Goal: Find specific page/section: Find specific page/section

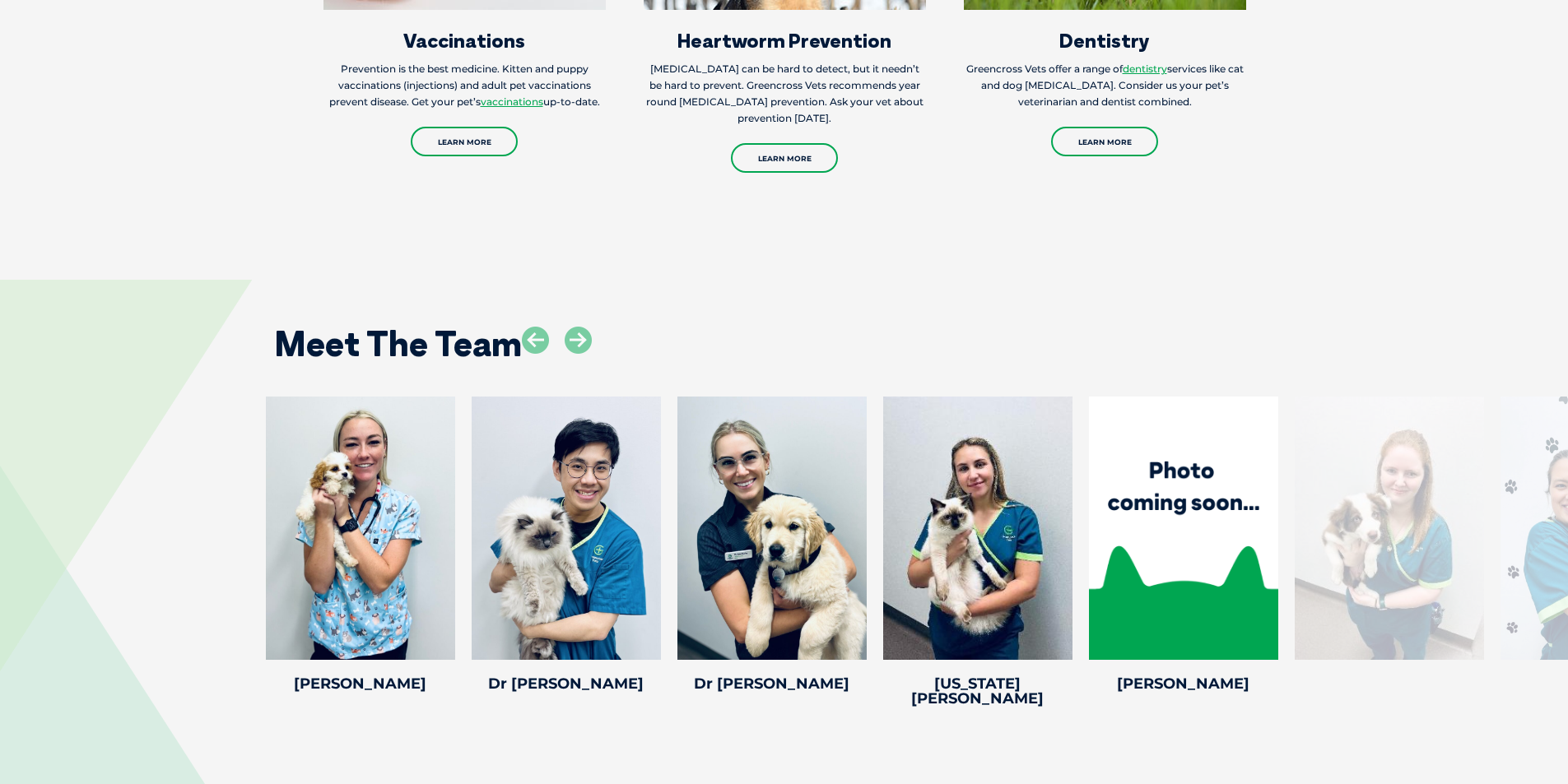
scroll to position [2634, 0]
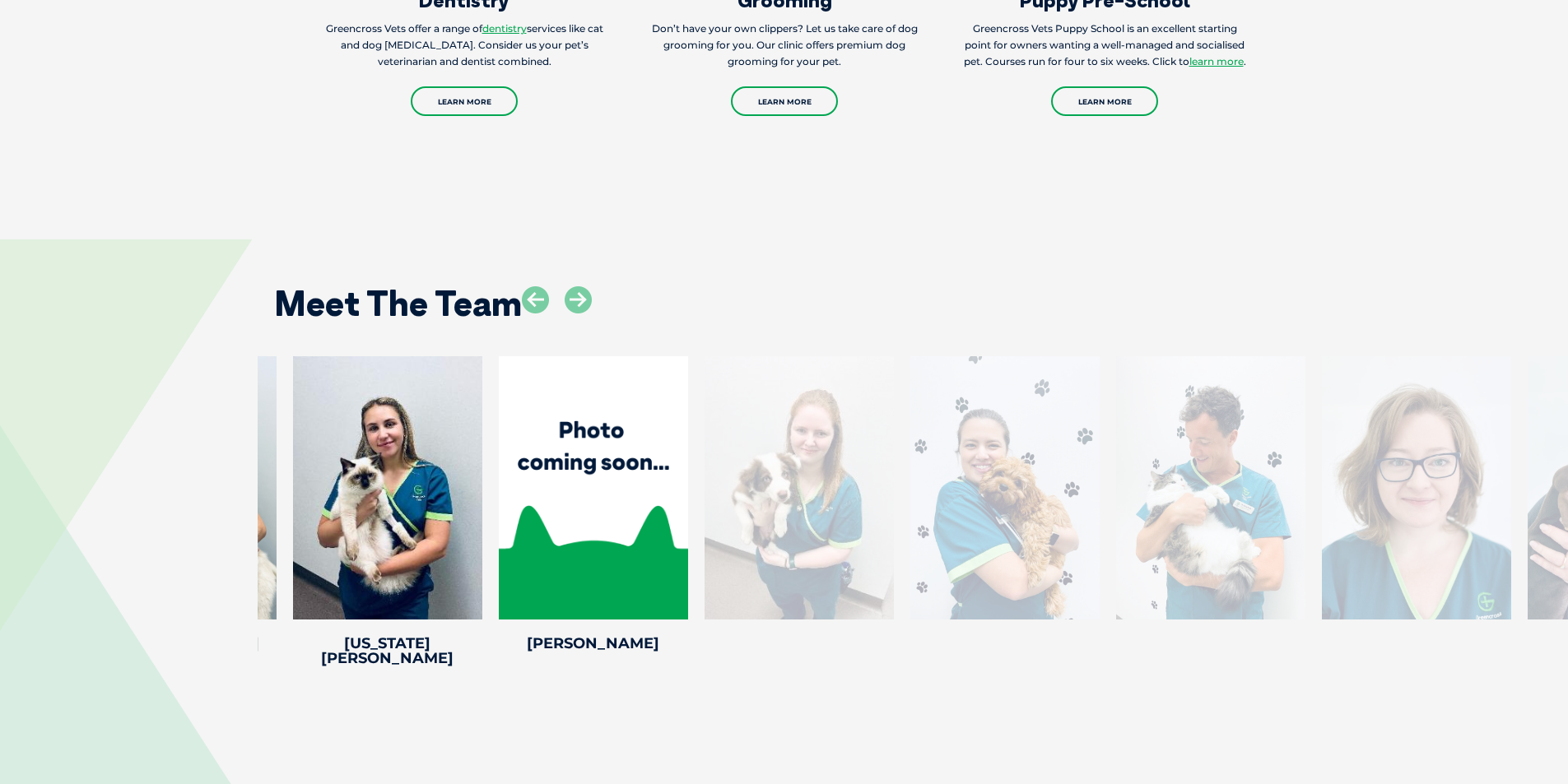
drag, startPoint x: 1338, startPoint y: 485, endPoint x: 828, endPoint y: 500, distance: 510.2
click at [828, 500] on div at bounding box center [799, 488] width 190 height 263
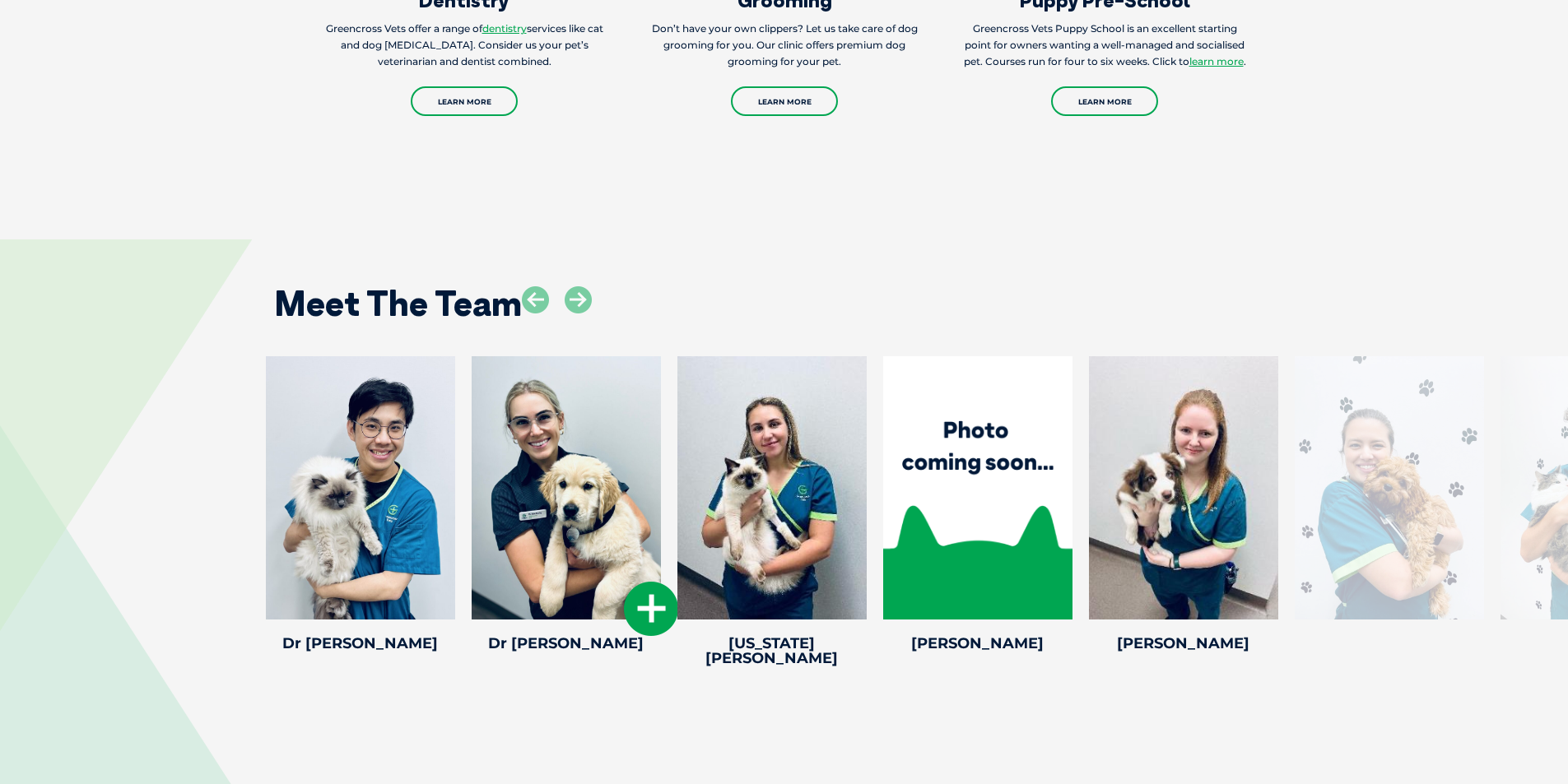
drag, startPoint x: 1151, startPoint y: 517, endPoint x: 639, endPoint y: 515, distance: 512.0
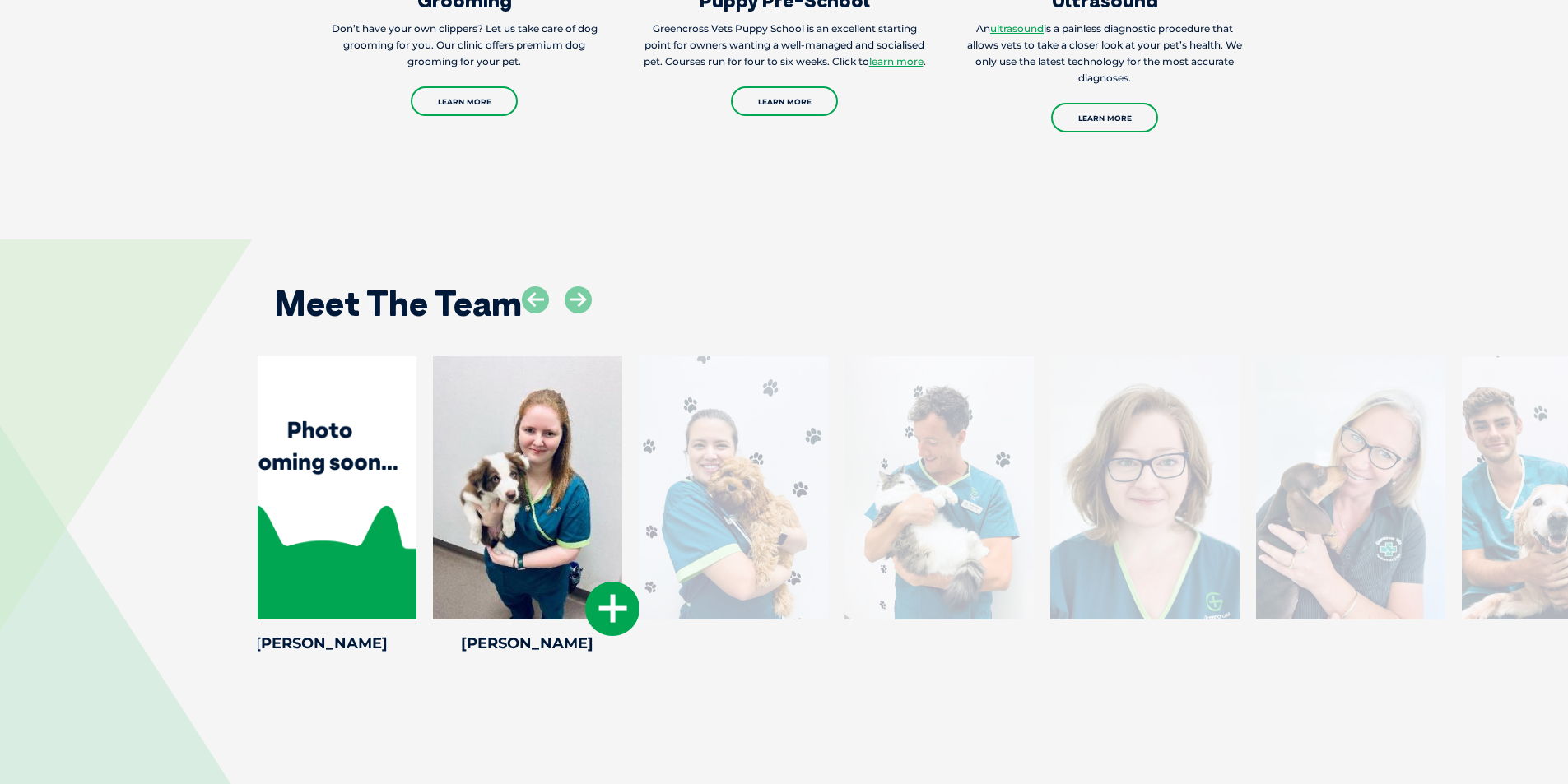
drag, startPoint x: 902, startPoint y: 474, endPoint x: 490, endPoint y: 450, distance: 412.7
click at [490, 450] on div at bounding box center [527, 488] width 190 height 263
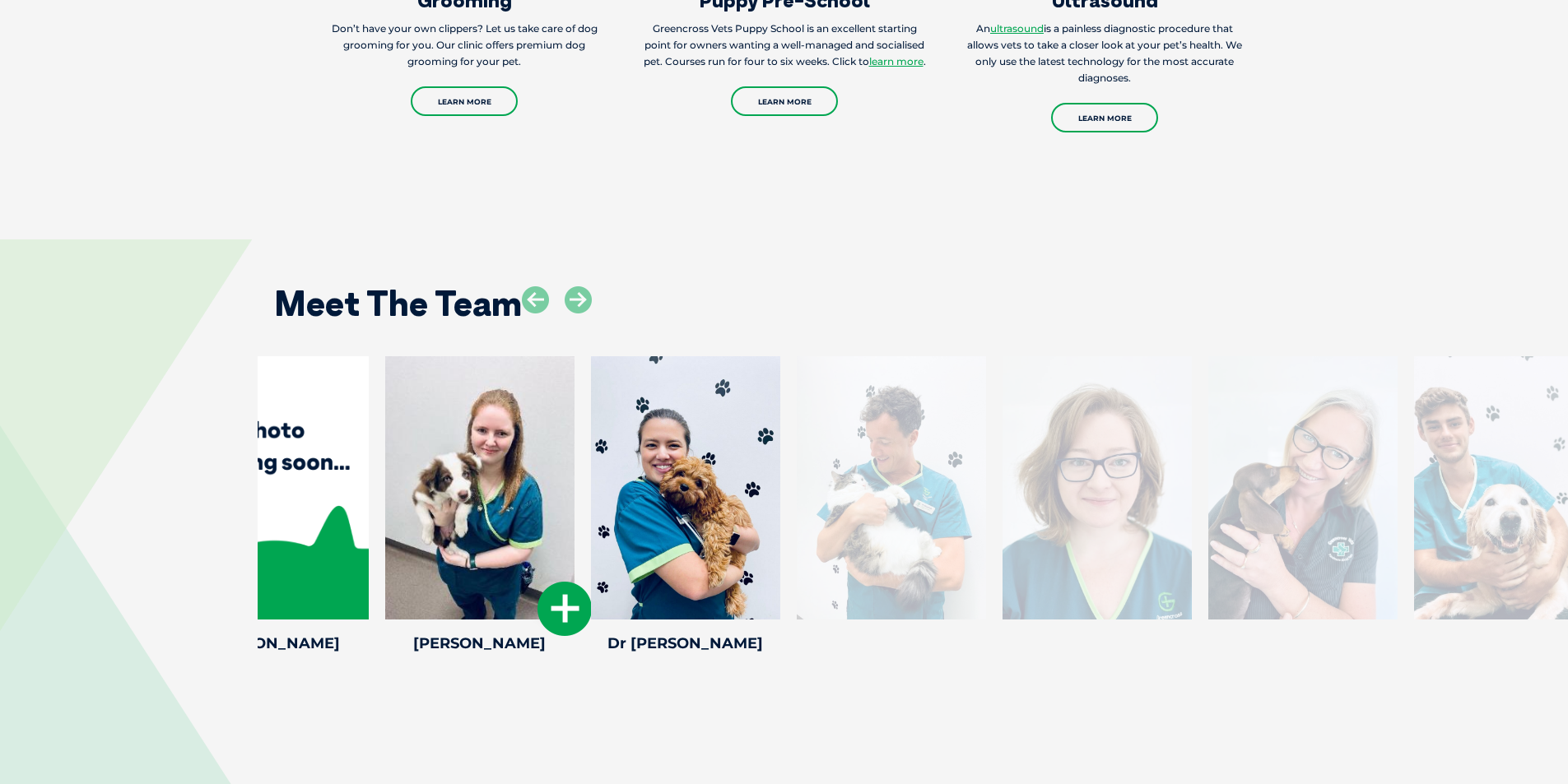
drag, startPoint x: 1049, startPoint y: 451, endPoint x: 533, endPoint y: 453, distance: 516.0
click at [533, 453] on div at bounding box center [480, 488] width 190 height 263
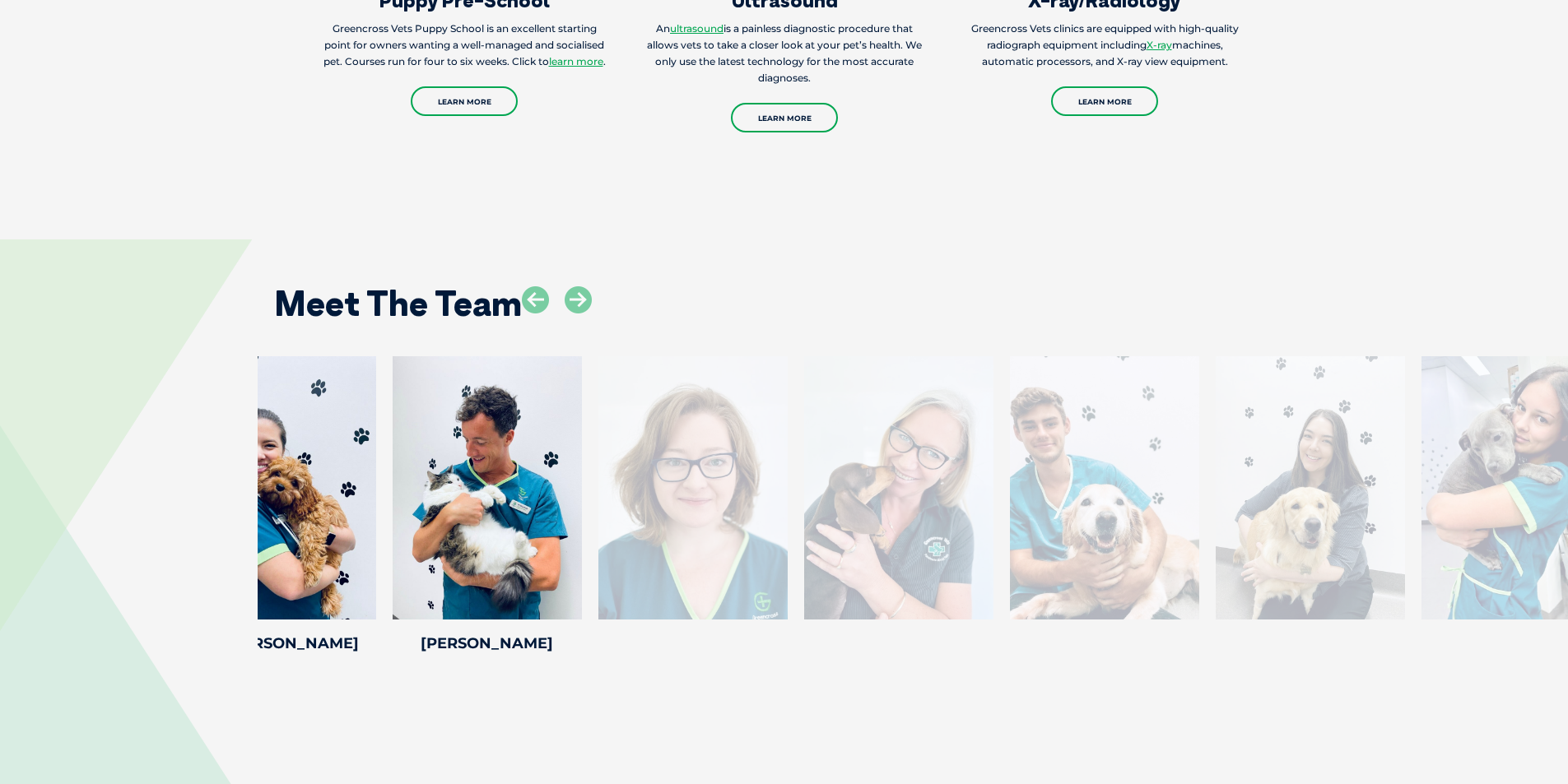
drag, startPoint x: 1225, startPoint y: 563, endPoint x: 651, endPoint y: 543, distance: 574.3
click at [651, 543] on div at bounding box center [693, 488] width 190 height 263
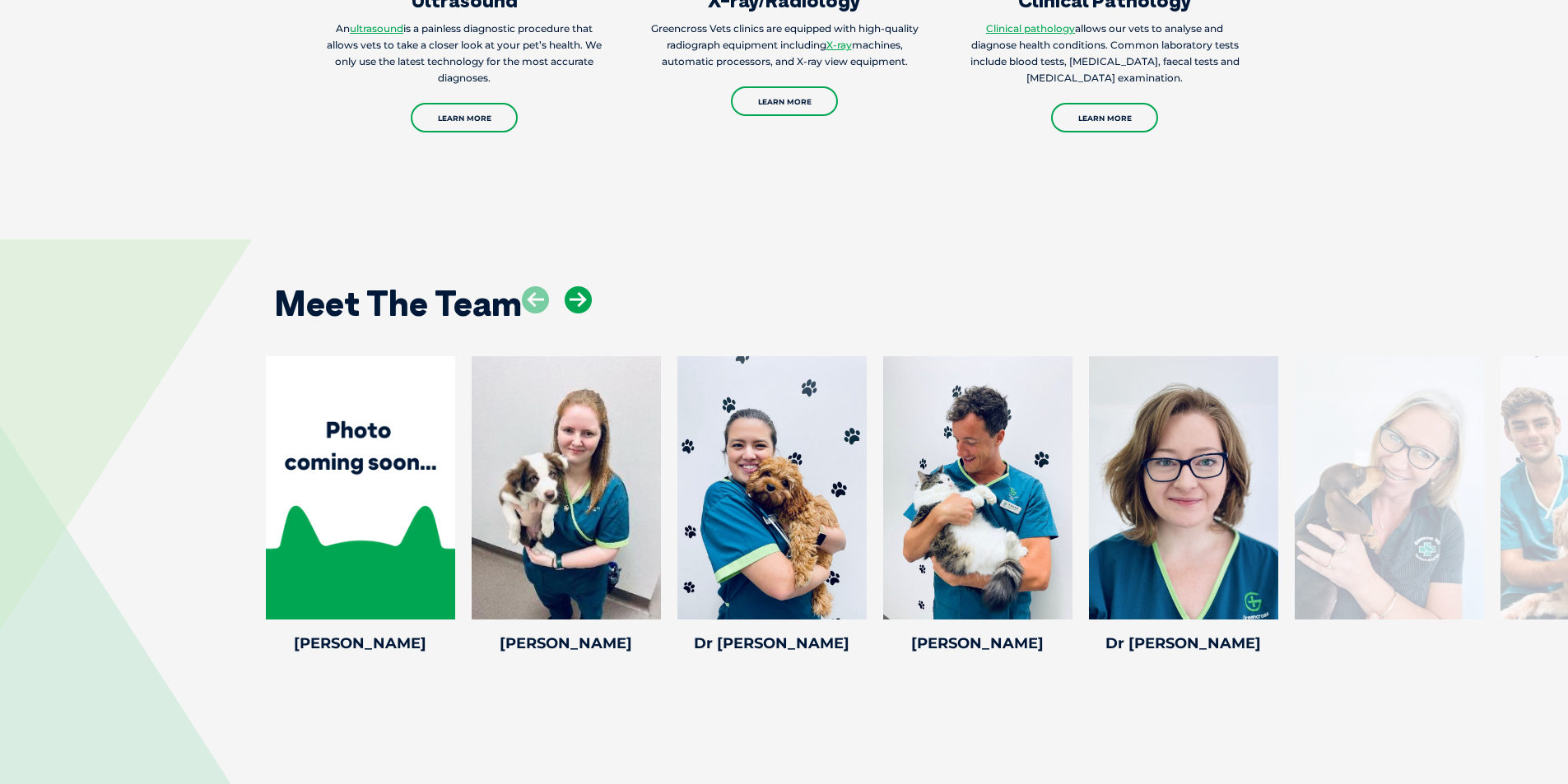
click at [584, 286] on icon at bounding box center [578, 300] width 28 height 28
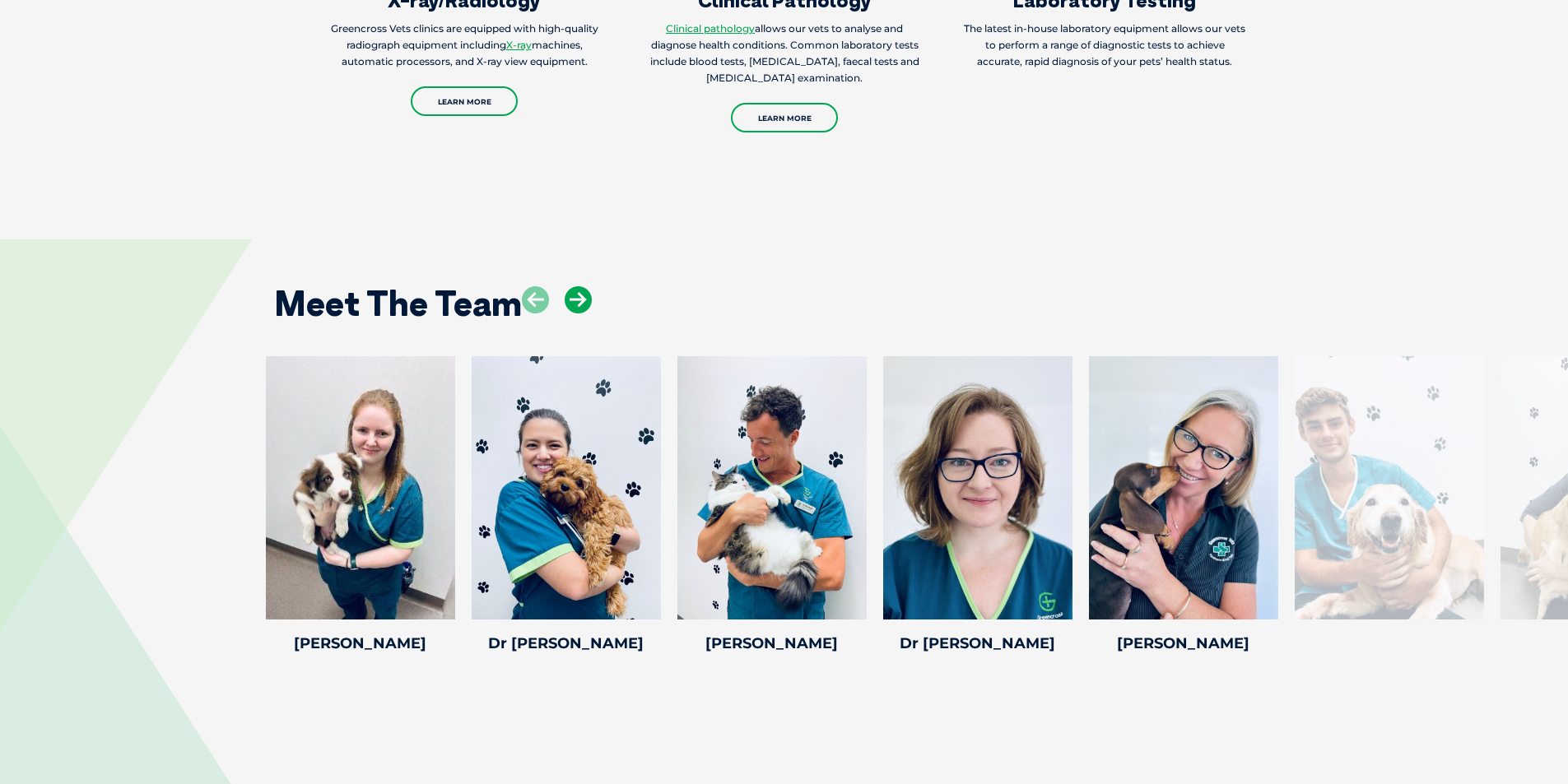
click at [584, 286] on icon at bounding box center [578, 300] width 28 height 28
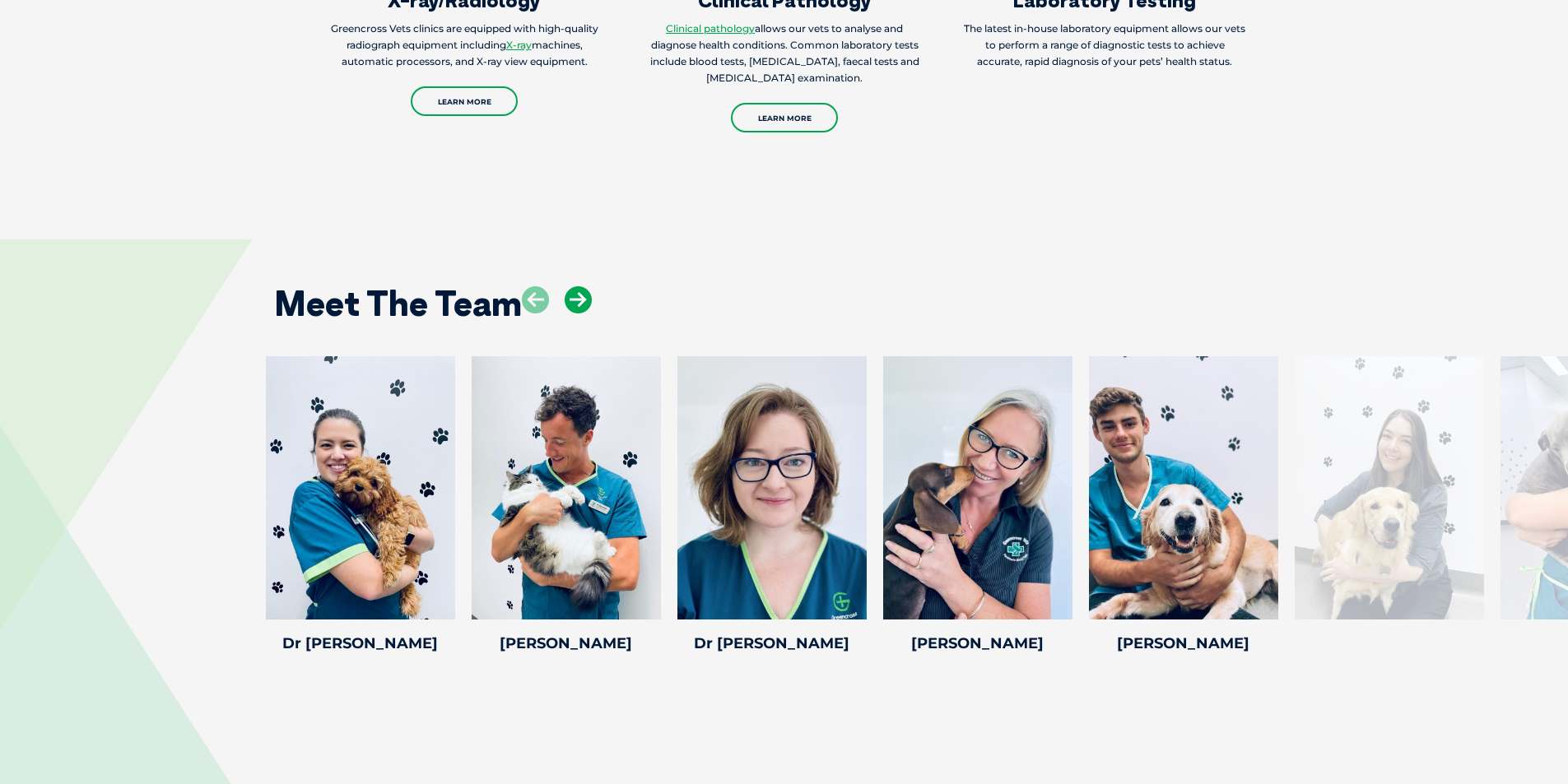
click at [584, 286] on icon at bounding box center [578, 300] width 28 height 28
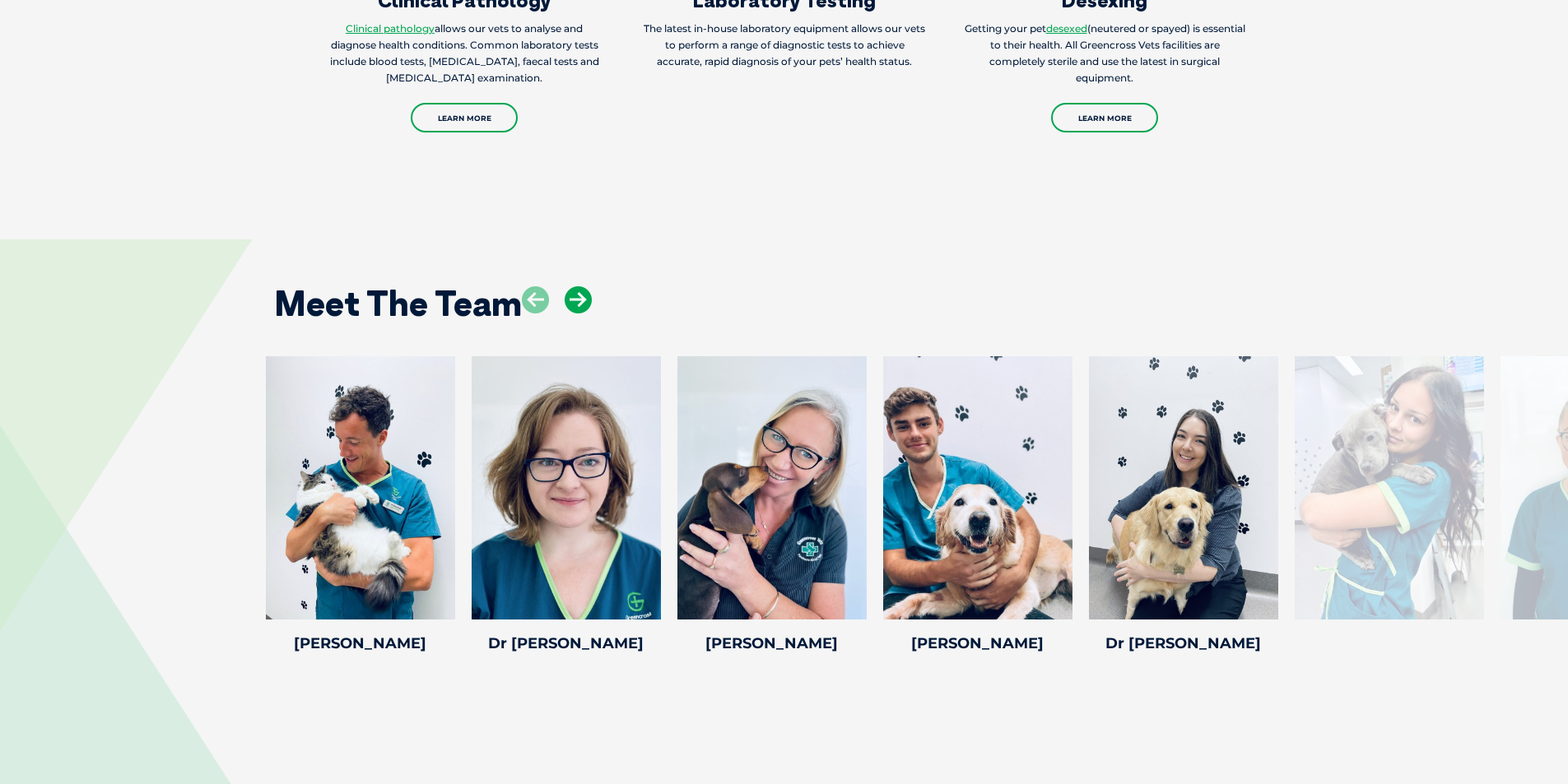
click at [584, 286] on icon at bounding box center [578, 300] width 28 height 28
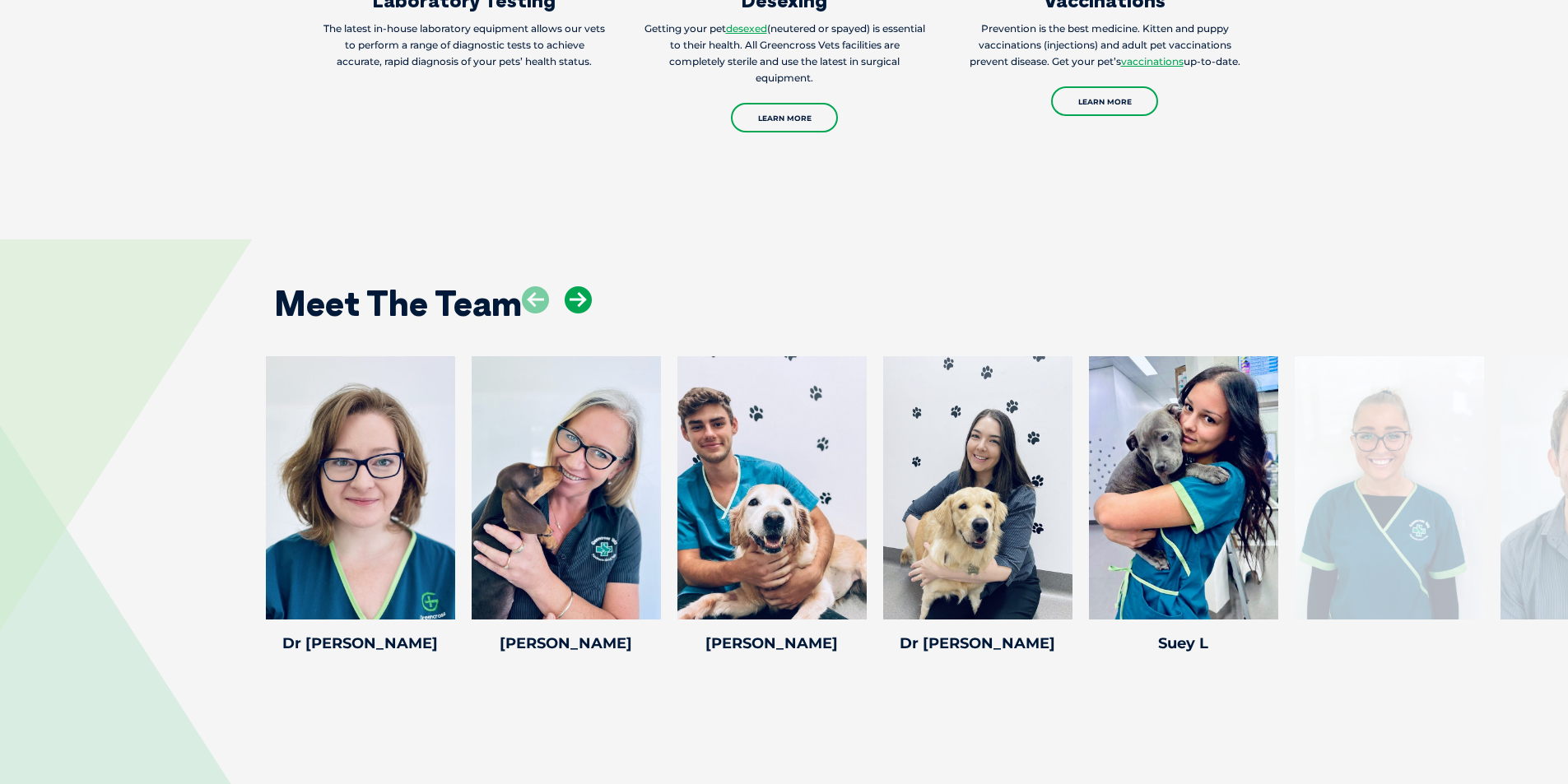
click at [584, 286] on icon at bounding box center [578, 300] width 28 height 28
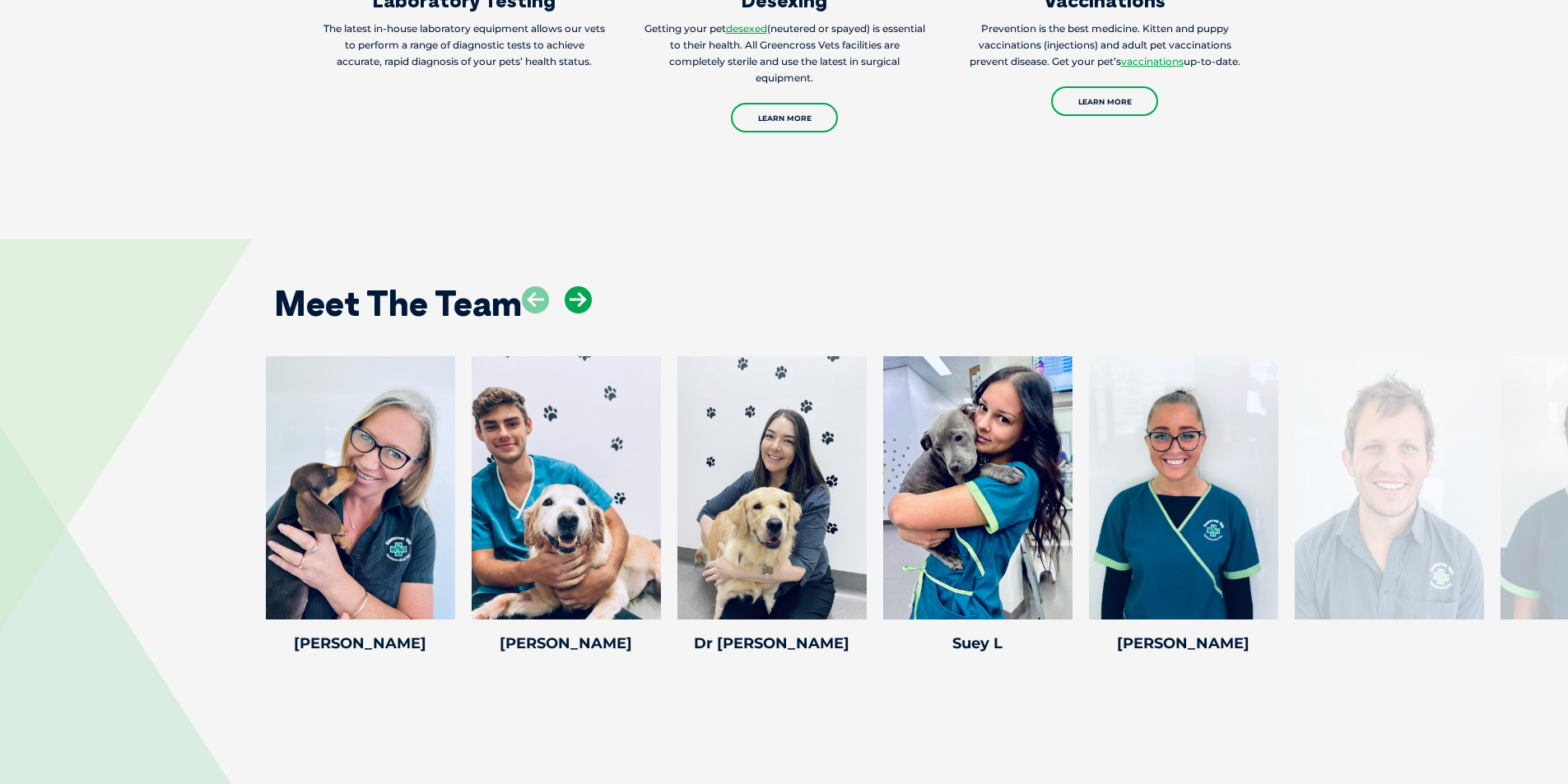
click at [584, 286] on icon at bounding box center [578, 300] width 28 height 28
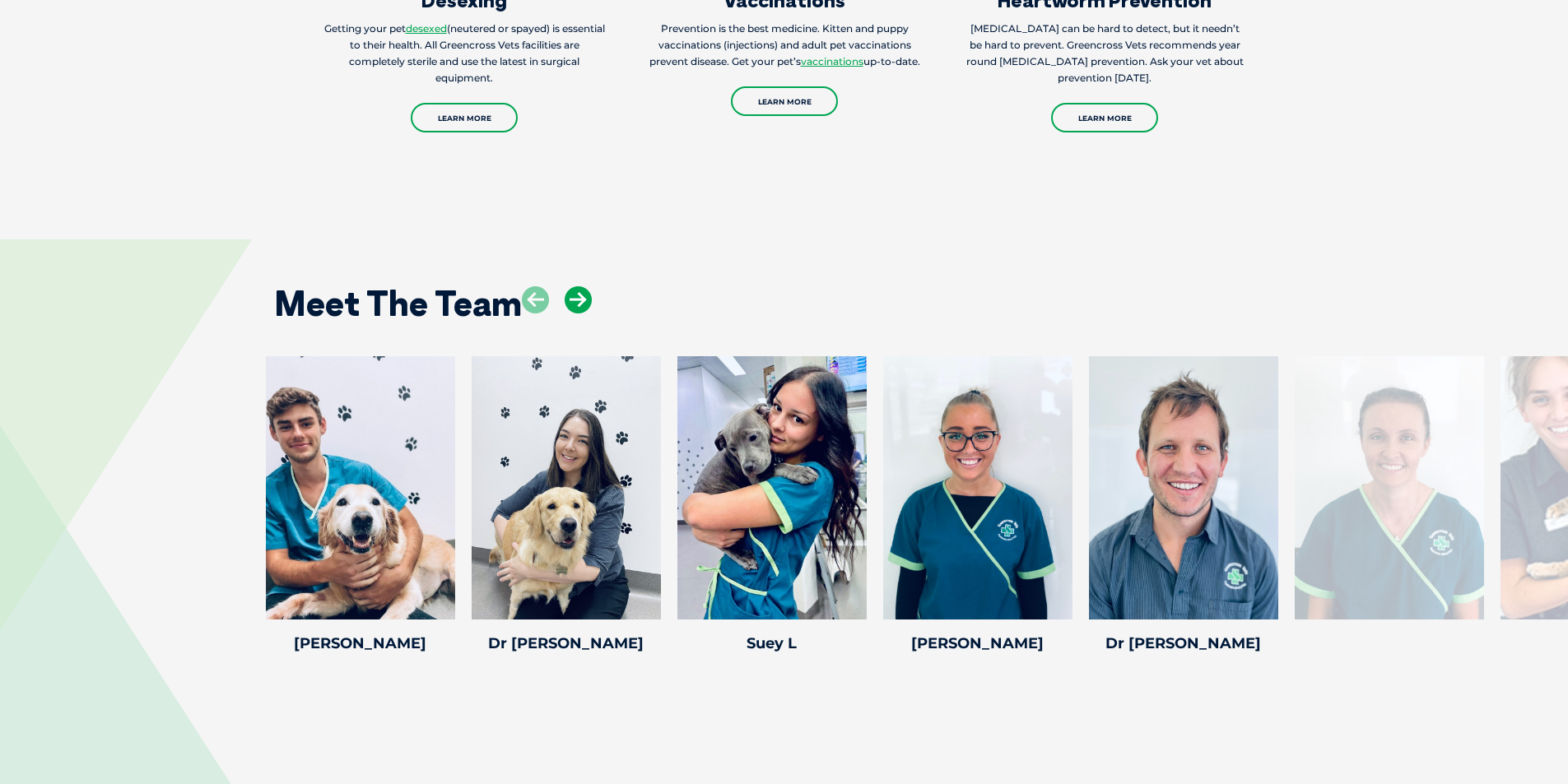
click at [584, 286] on icon at bounding box center [578, 300] width 28 height 28
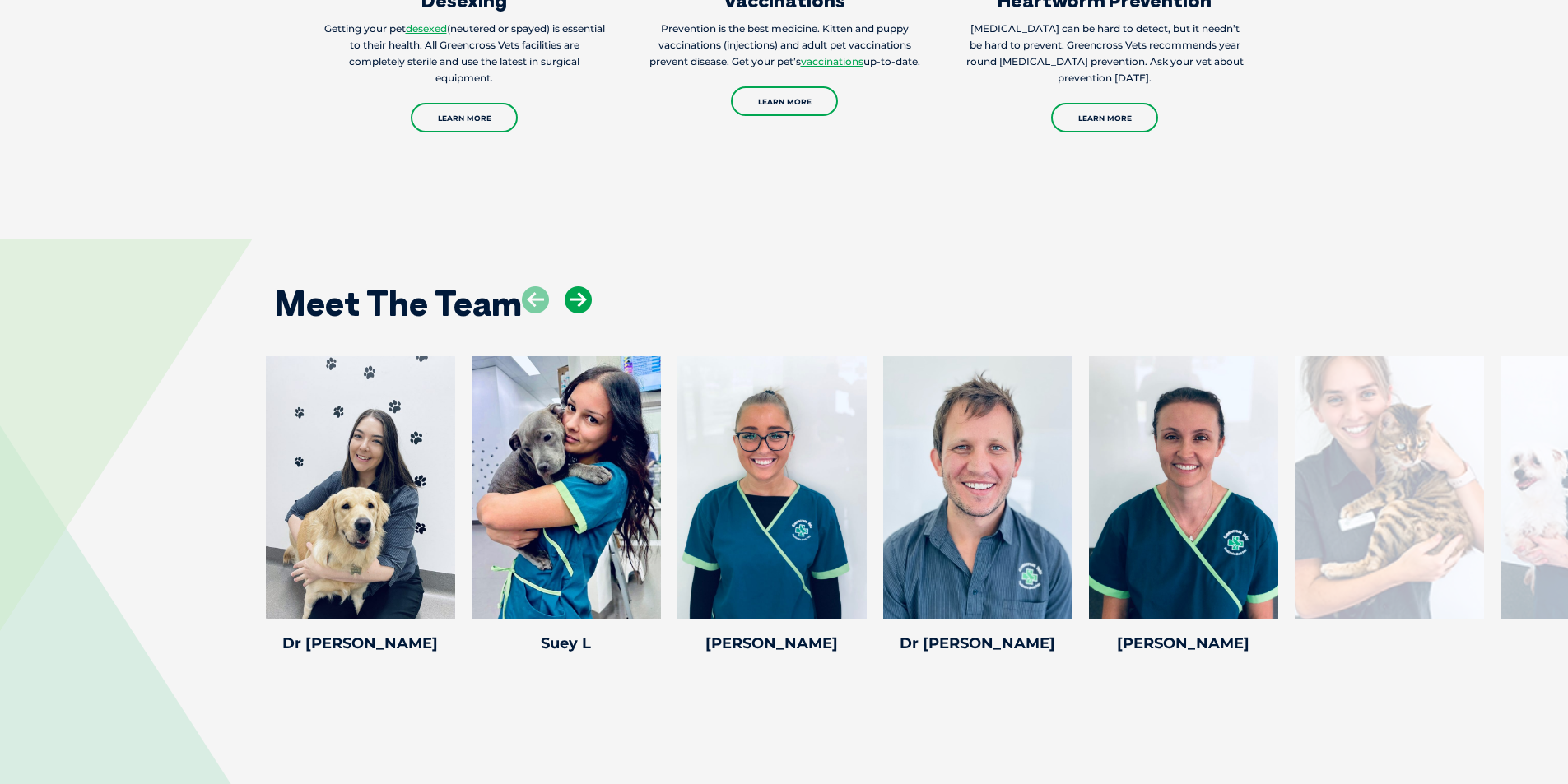
click at [584, 286] on icon at bounding box center [578, 300] width 28 height 28
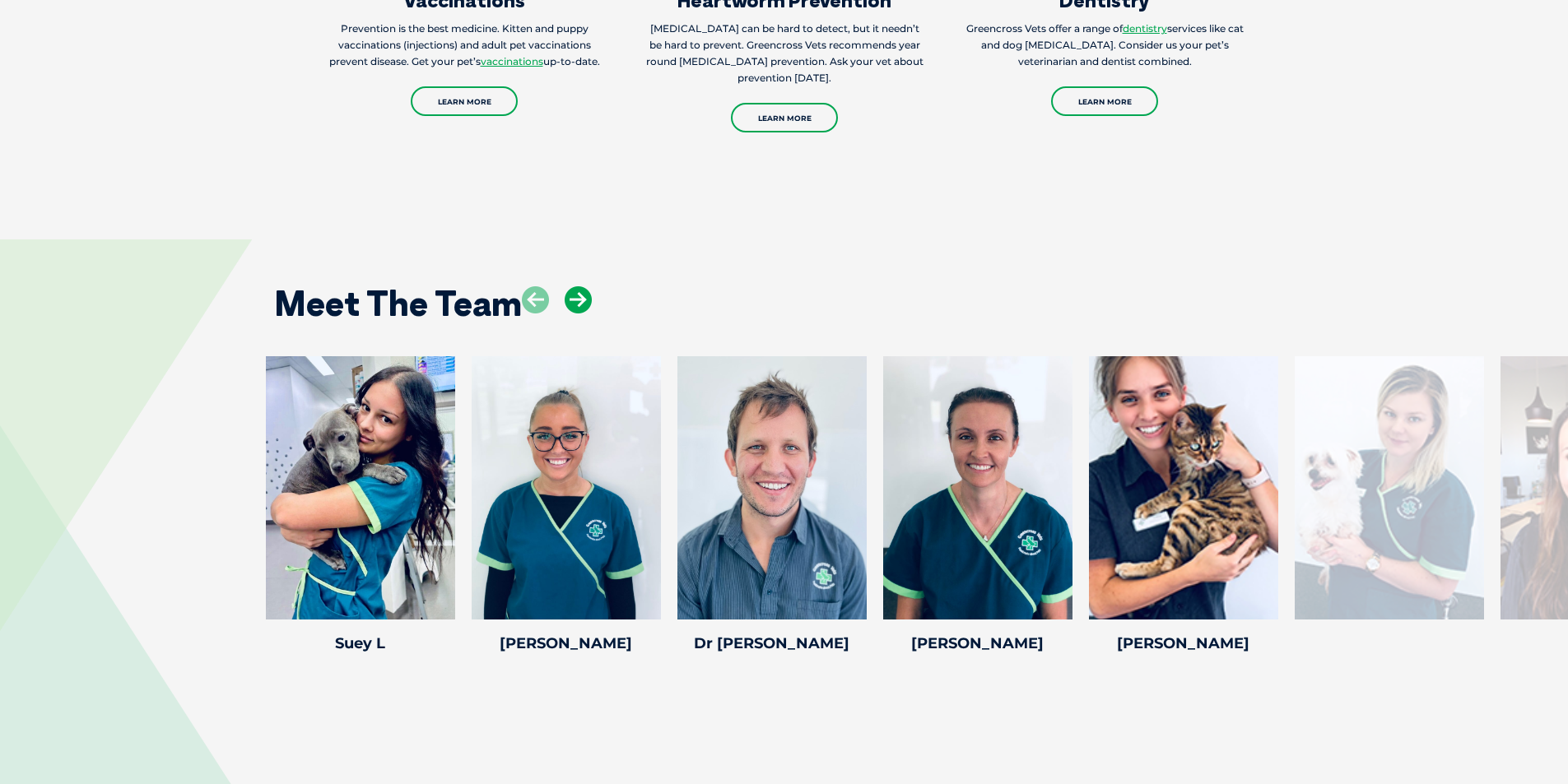
click at [584, 286] on icon at bounding box center [578, 300] width 28 height 28
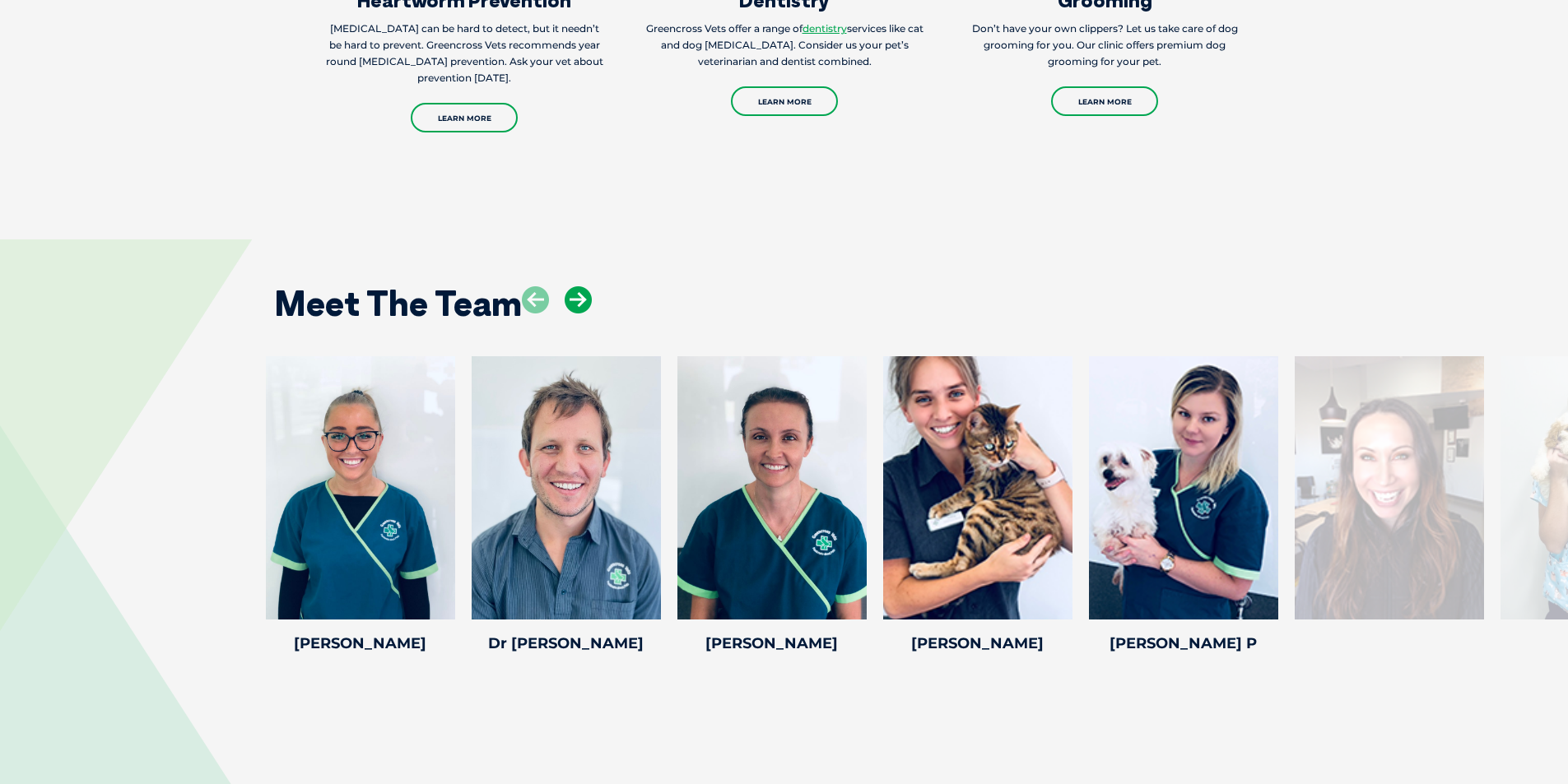
click at [584, 286] on icon at bounding box center [578, 300] width 28 height 28
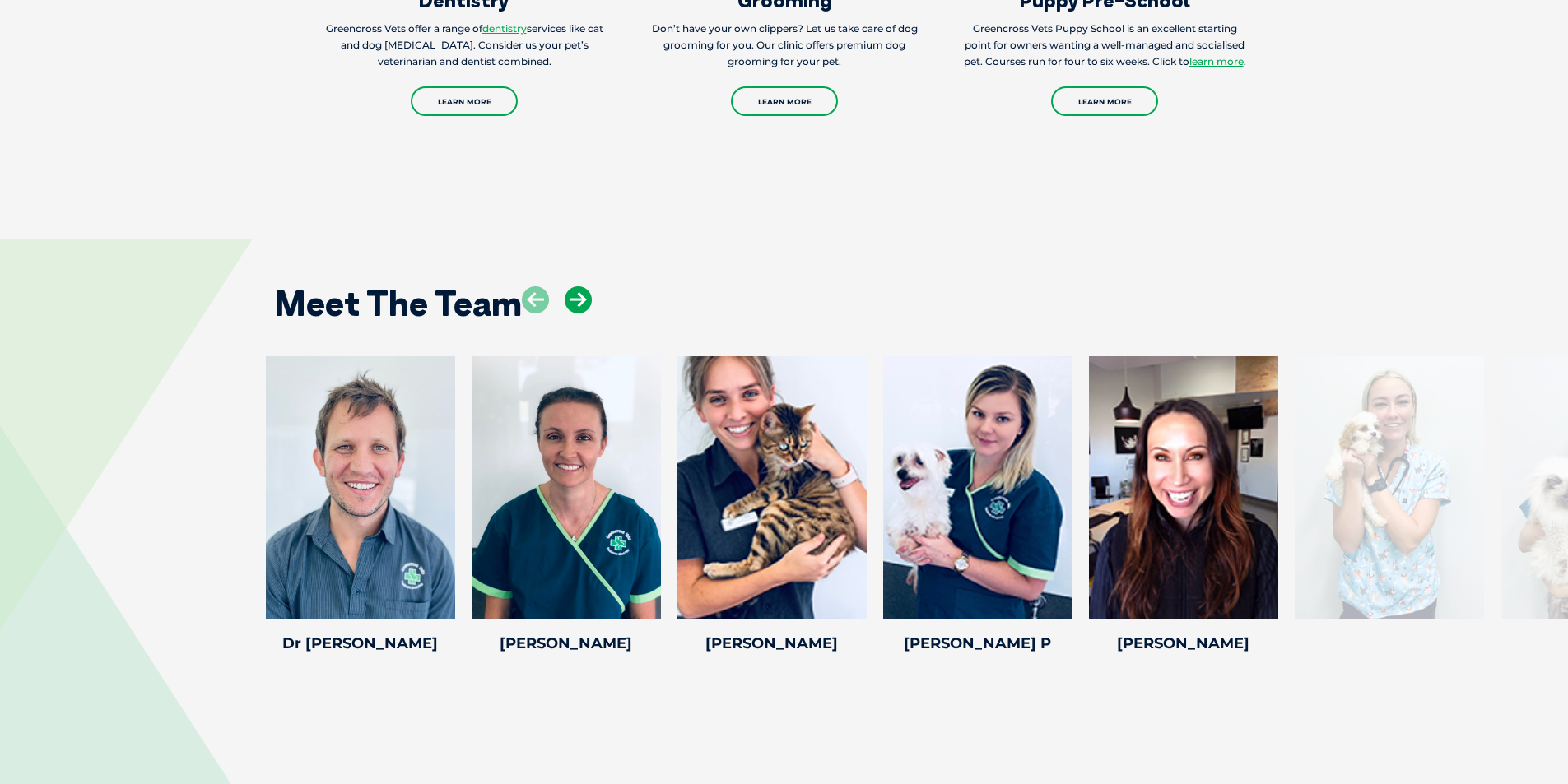
click at [584, 286] on icon at bounding box center [578, 300] width 28 height 28
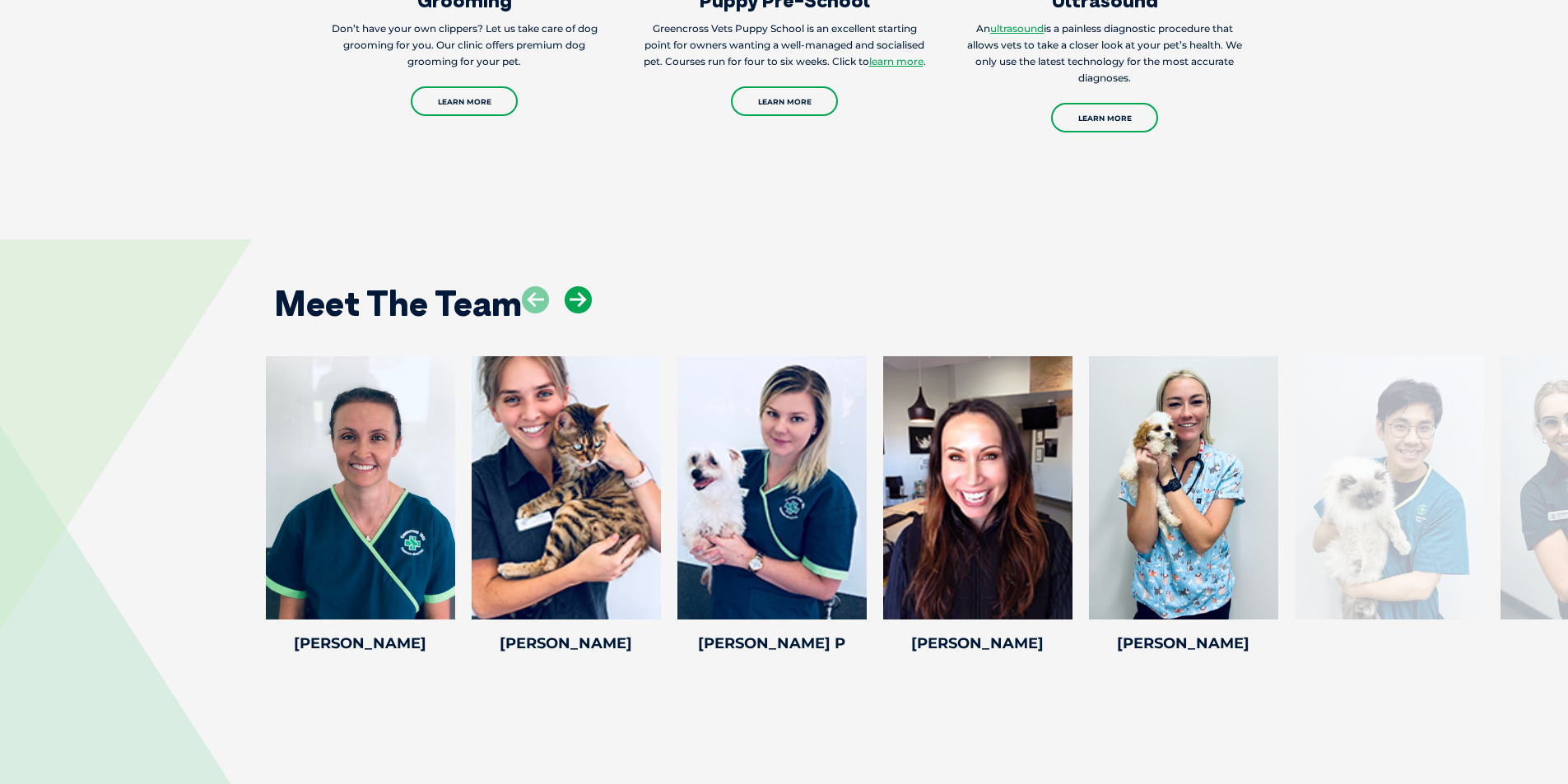
click at [584, 286] on icon at bounding box center [578, 300] width 28 height 28
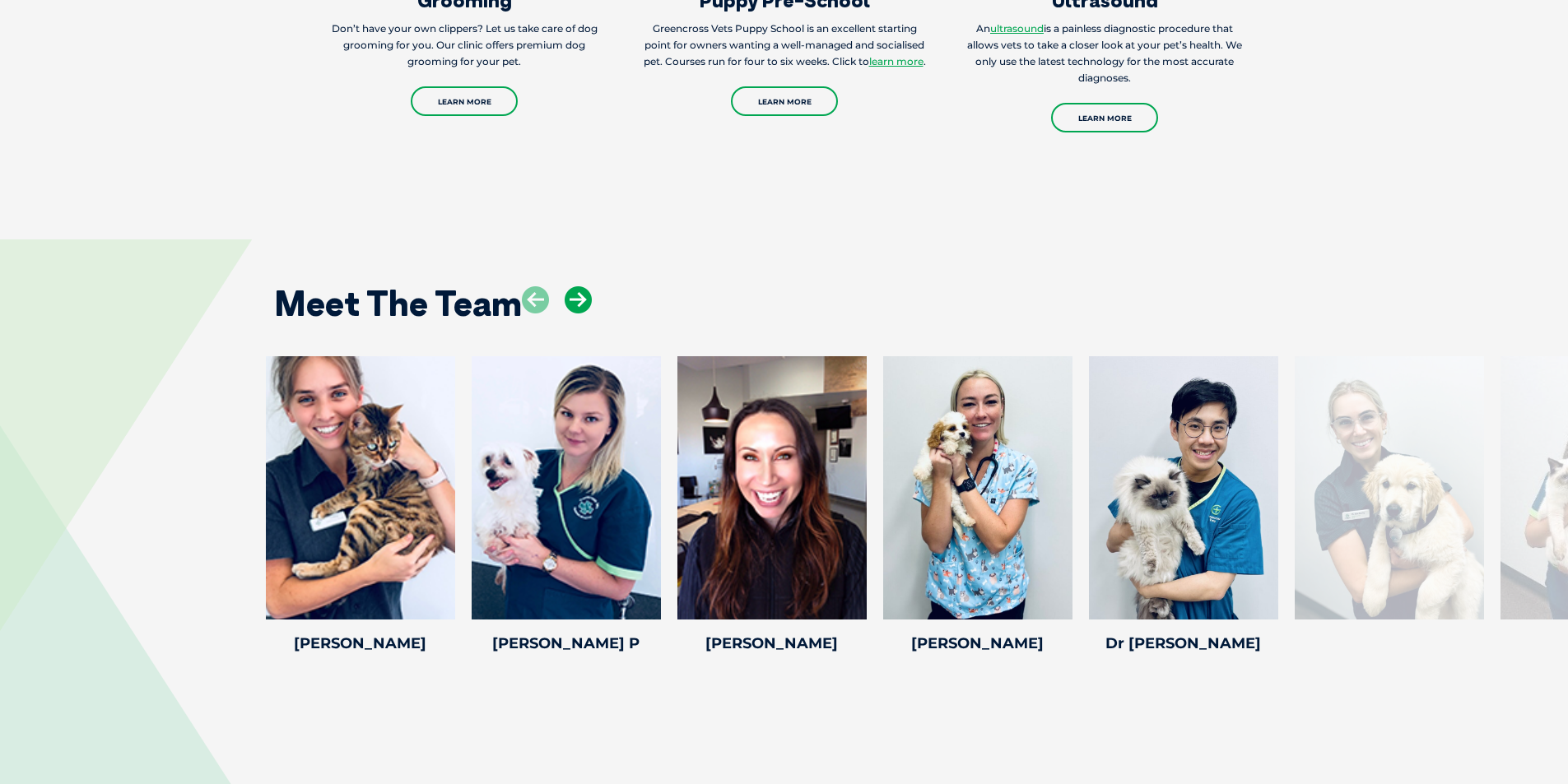
click at [584, 286] on icon at bounding box center [578, 300] width 28 height 28
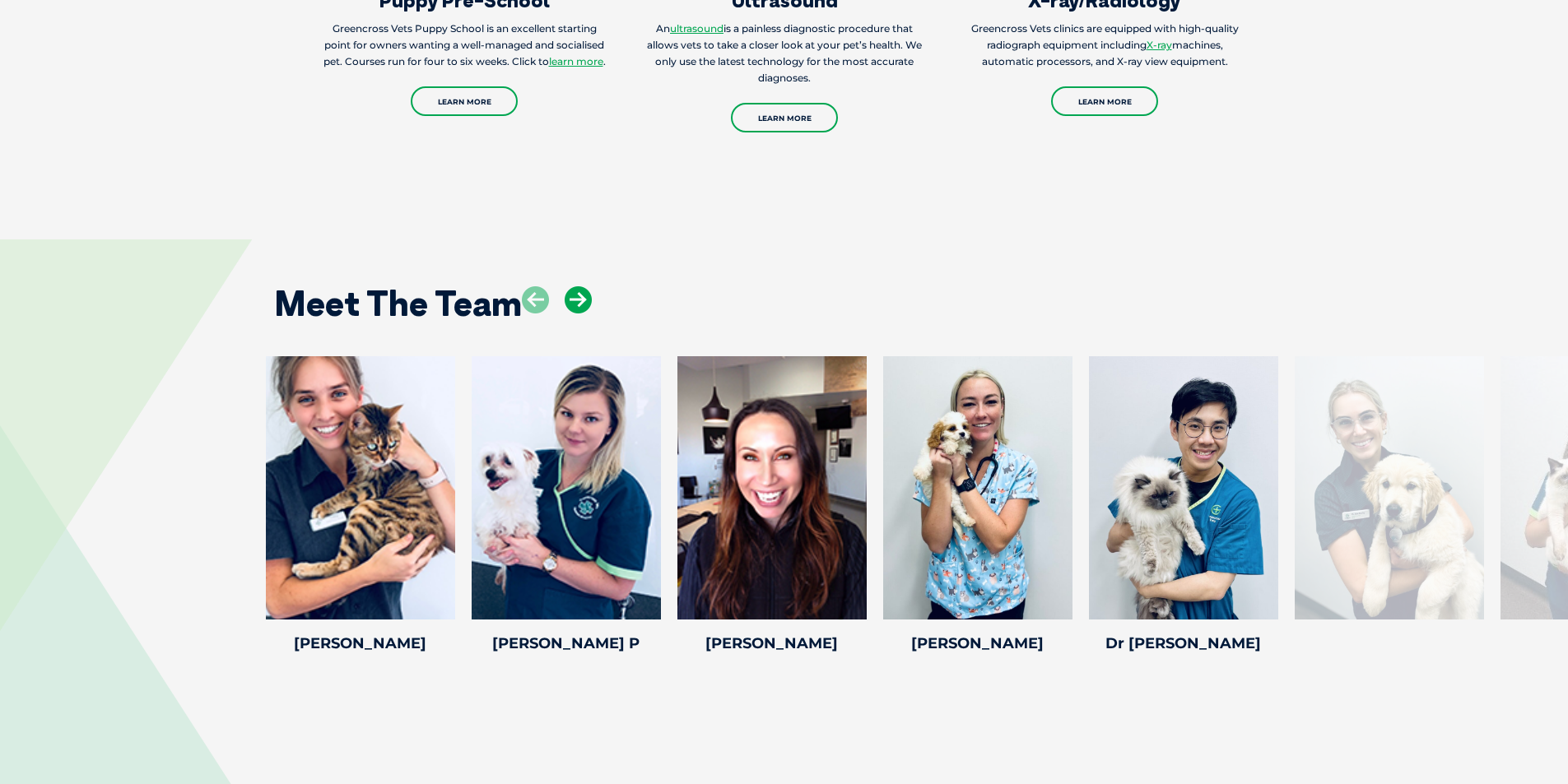
click at [584, 286] on icon at bounding box center [578, 300] width 28 height 28
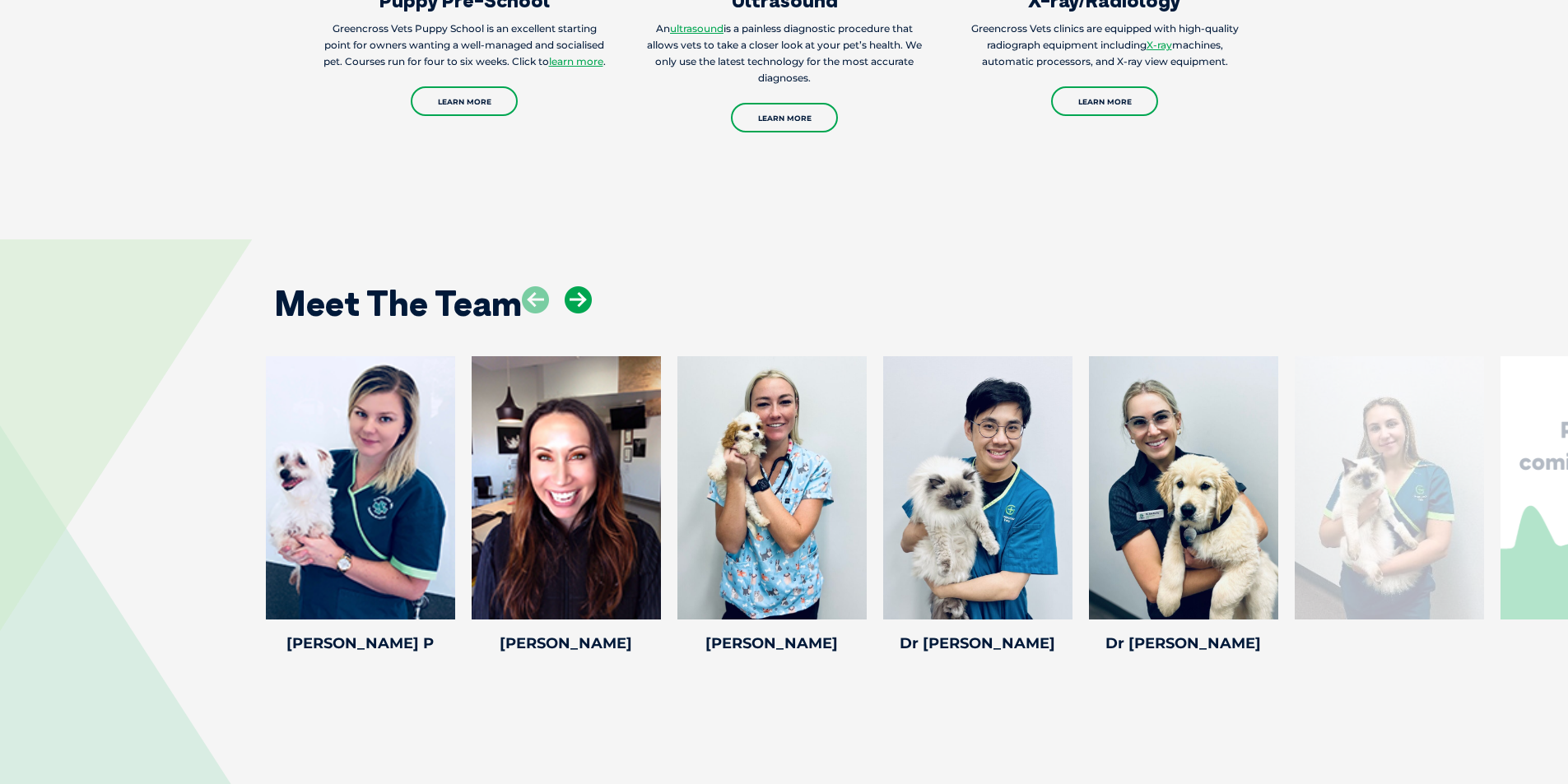
click at [584, 286] on icon at bounding box center [578, 300] width 28 height 28
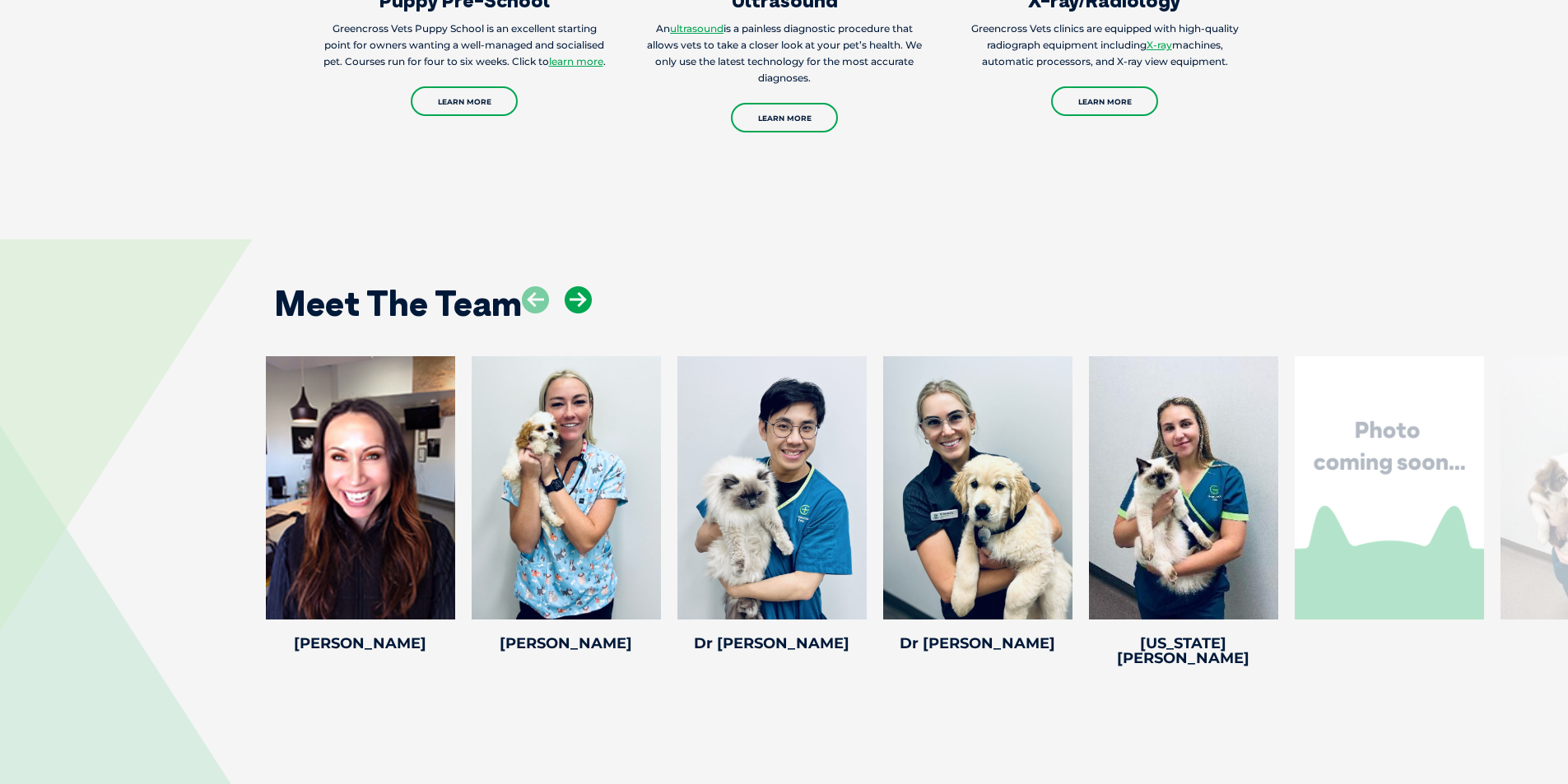
click at [584, 286] on icon at bounding box center [578, 300] width 28 height 28
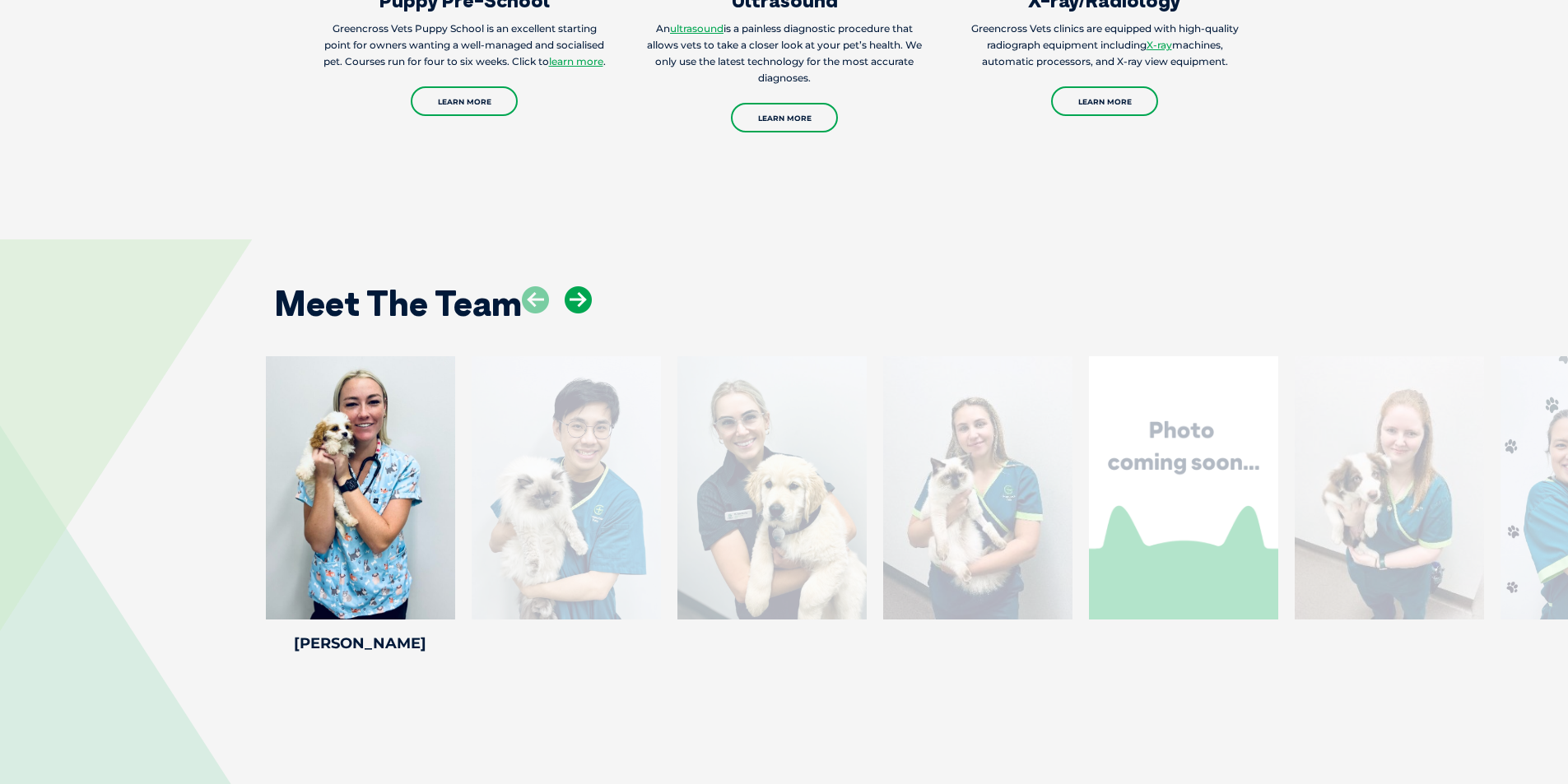
click at [584, 286] on icon at bounding box center [578, 300] width 28 height 28
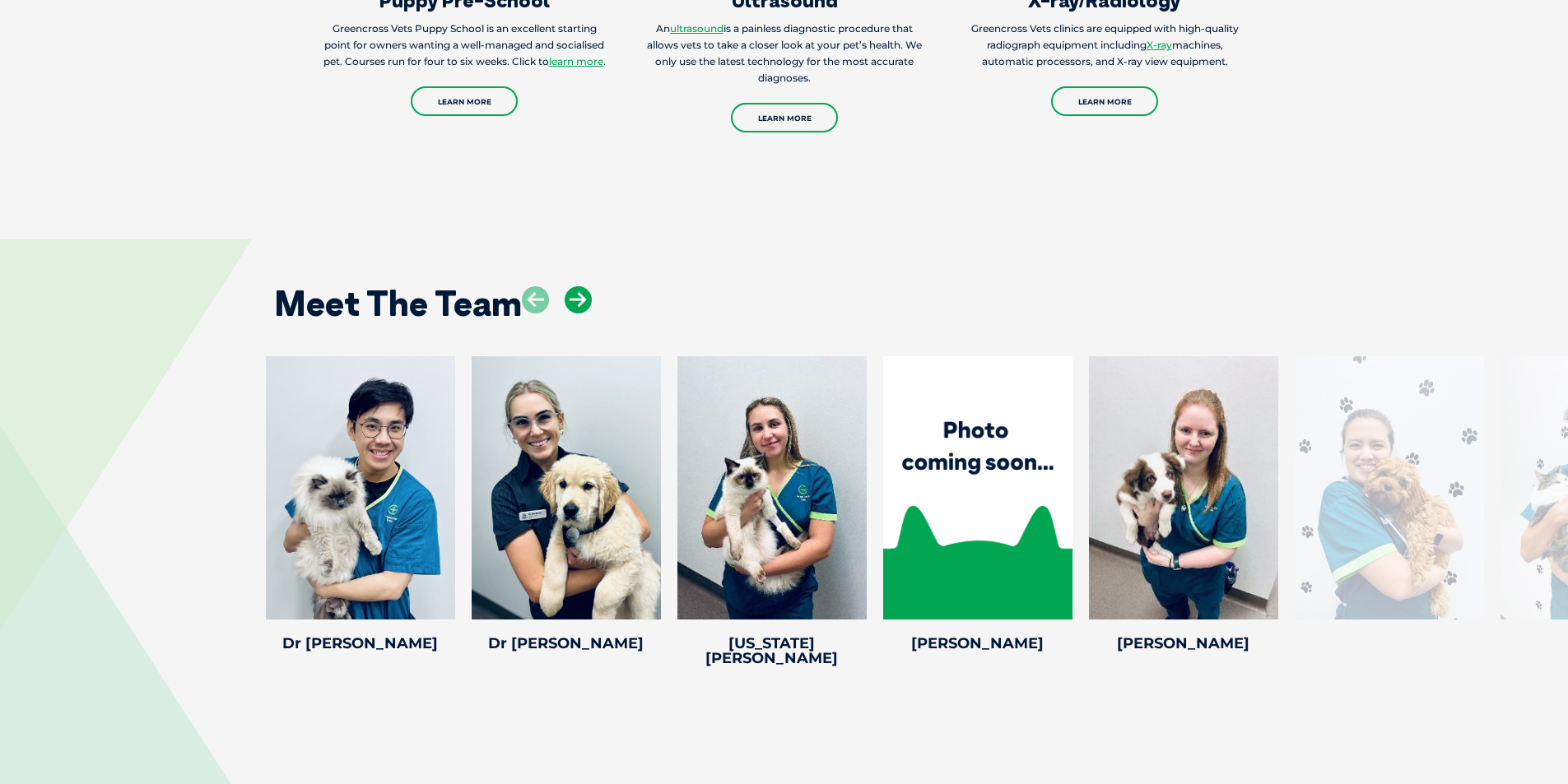
click at [584, 286] on icon at bounding box center [578, 300] width 28 height 28
